Goal: Task Accomplishment & Management: Use online tool/utility

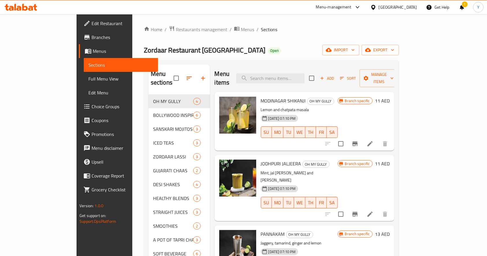
scroll to position [10, 0]
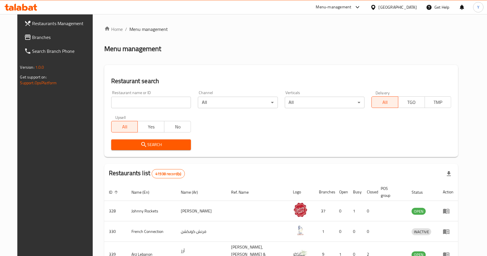
click at [141, 103] on input "search" at bounding box center [151, 103] width 80 height 12
type input "K"
click button "Search" at bounding box center [151, 144] width 80 height 11
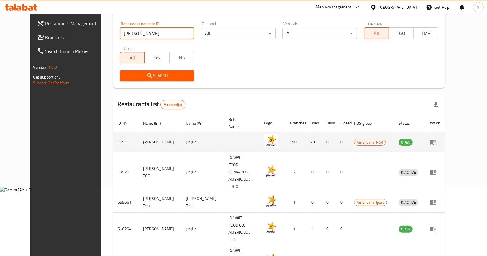
scroll to position [71, 0]
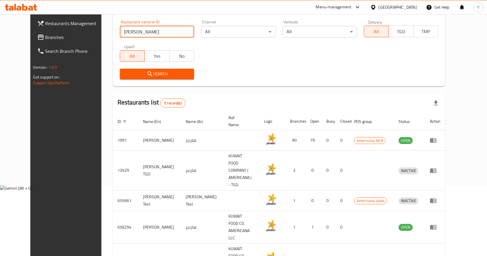
click at [145, 35] on input "hardee" at bounding box center [157, 32] width 74 height 12
drag, startPoint x: 145, startPoint y: 35, endPoint x: 55, endPoint y: 29, distance: 90.3
click at [55, 29] on div "Restaurants Management Branches Search Branch Phone Version: 1.0.0 Get support …" at bounding box center [243, 125] width 426 height 364
type input "dodo"
click button "Search" at bounding box center [157, 74] width 74 height 11
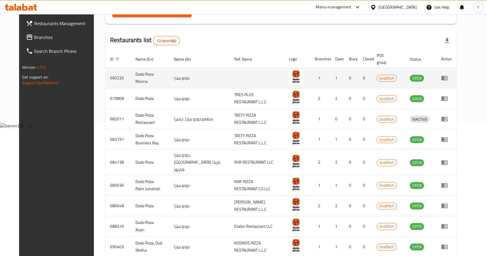
scroll to position [0, 0]
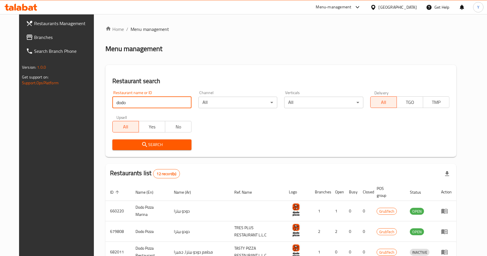
click at [152, 103] on input "dodo" at bounding box center [151, 103] width 79 height 12
type input "samosawala"
click button "Search" at bounding box center [151, 144] width 79 height 11
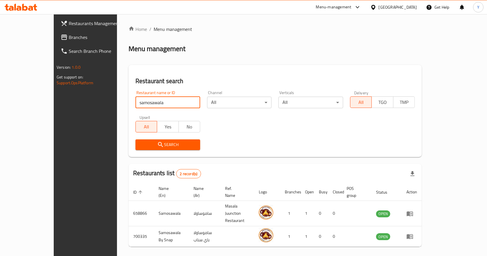
scroll to position [10, 0]
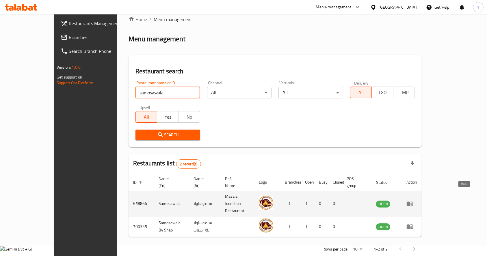
click at [413, 200] on icon "enhanced table" at bounding box center [409, 203] width 7 height 7
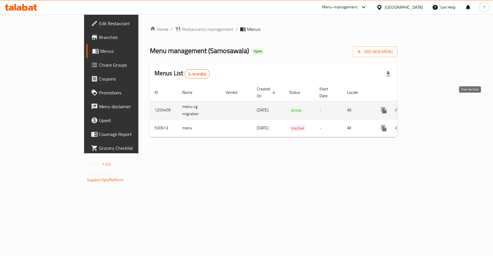
click at [428, 108] on icon "enhanced table" at bounding box center [425, 110] width 5 height 5
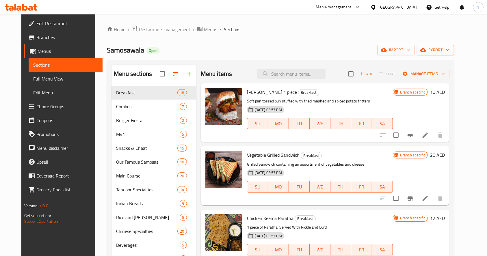
click at [445, 54] on button "export" at bounding box center [435, 50] width 37 height 11
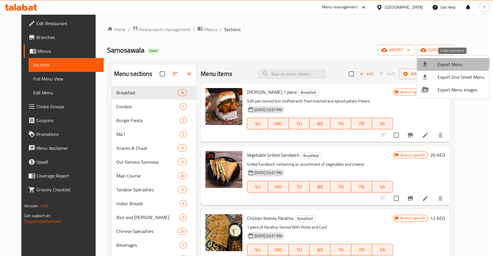
click at [439, 62] on span "Export Menu" at bounding box center [460, 64] width 47 height 7
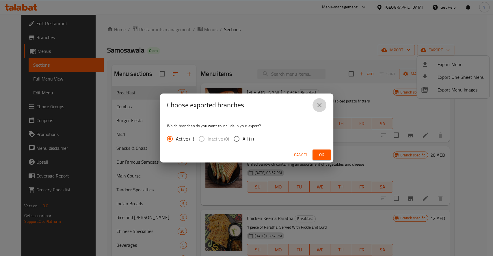
click at [320, 104] on icon "close" at bounding box center [319, 105] width 4 height 4
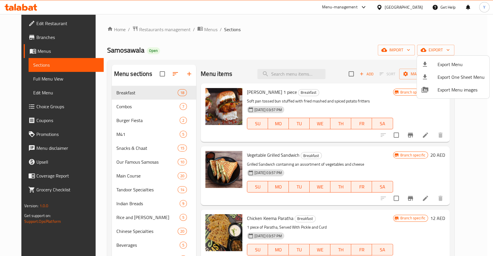
click at [452, 75] on span "Export One Sheet Menu" at bounding box center [460, 77] width 47 height 7
click at [163, 31] on div at bounding box center [246, 128] width 493 height 256
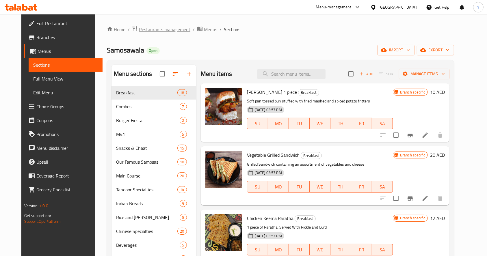
click at [163, 31] on span "Restaurants management" at bounding box center [164, 29] width 51 height 7
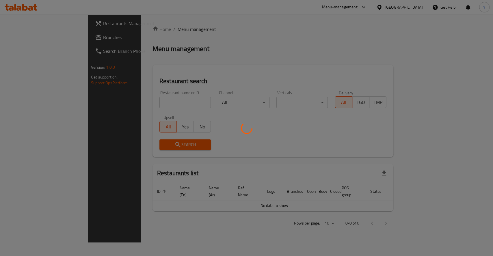
click at [148, 98] on div at bounding box center [246, 128] width 493 height 256
click at [131, 107] on div at bounding box center [246, 128] width 493 height 256
click at [122, 91] on div at bounding box center [246, 128] width 493 height 256
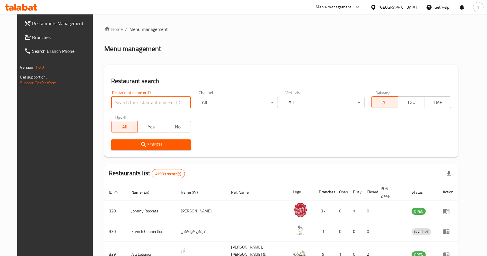
click at [129, 102] on input "search" at bounding box center [151, 103] width 80 height 12
type input "evara"
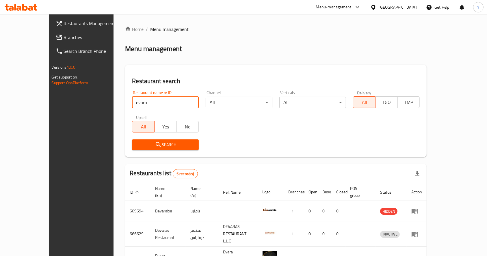
scroll to position [71, 0]
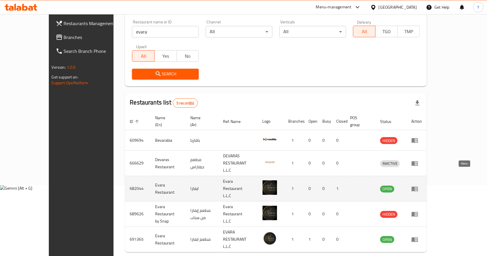
click at [418, 185] on icon "enhanced table" at bounding box center [414, 188] width 7 height 7
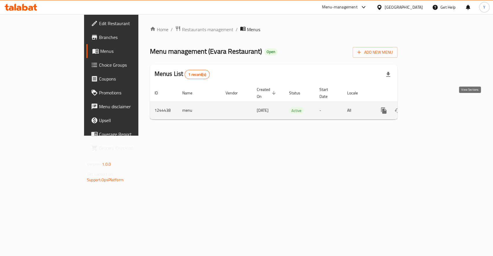
click at [429, 107] on icon "enhanced table" at bounding box center [425, 110] width 7 height 7
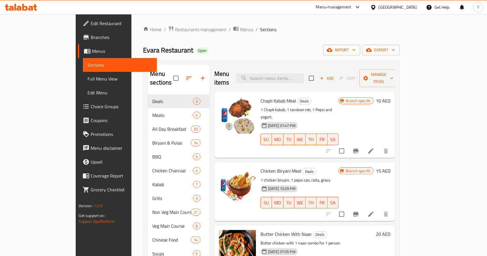
click at [91, 39] on span "Branches" at bounding box center [122, 37] width 62 height 7
